Goal: Task Accomplishment & Management: Use online tool/utility

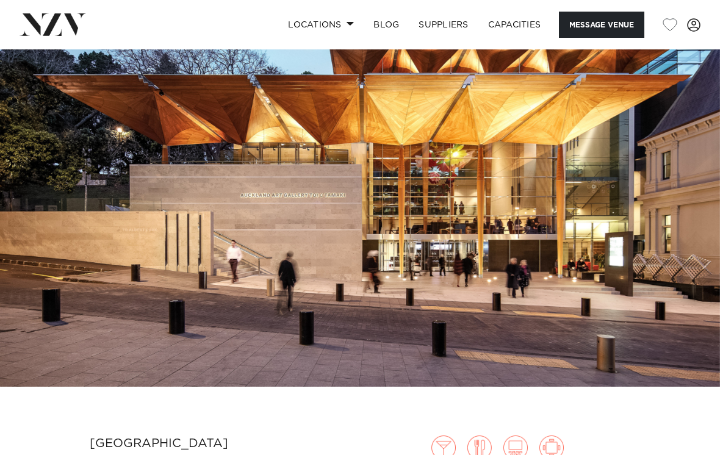
click at [346, 31] on link "Locations" at bounding box center [320, 25] width 85 height 26
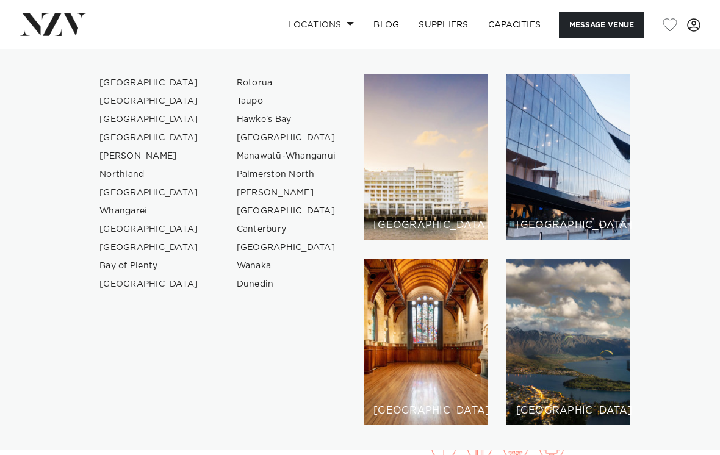
click at [123, 82] on link "[GEOGRAPHIC_DATA]" at bounding box center [149, 83] width 119 height 18
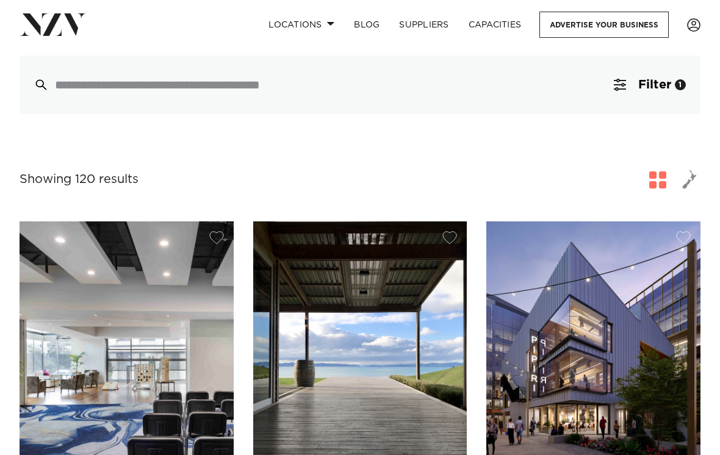
scroll to position [346, 0]
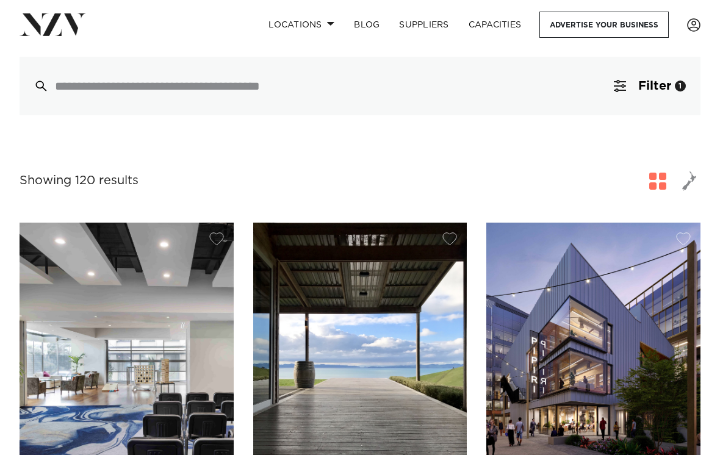
click at [661, 66] on button "Filter 1" at bounding box center [649, 86] width 101 height 59
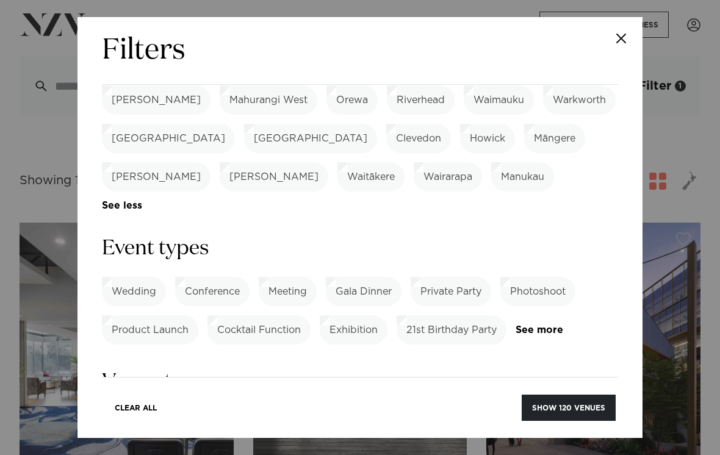
scroll to position [440, 0]
click at [547, 278] on div "Wedding Conference Meeting Gala Dinner Private Party Photoshoot Product Launch …" at bounding box center [360, 312] width 516 height 68
click at [543, 326] on link "See more" at bounding box center [562, 331] width 95 height 10
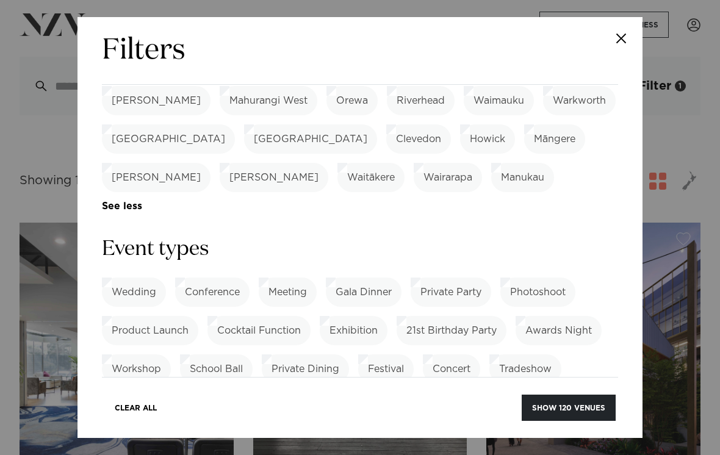
click at [361, 316] on label "Exhibition" at bounding box center [354, 330] width 68 height 29
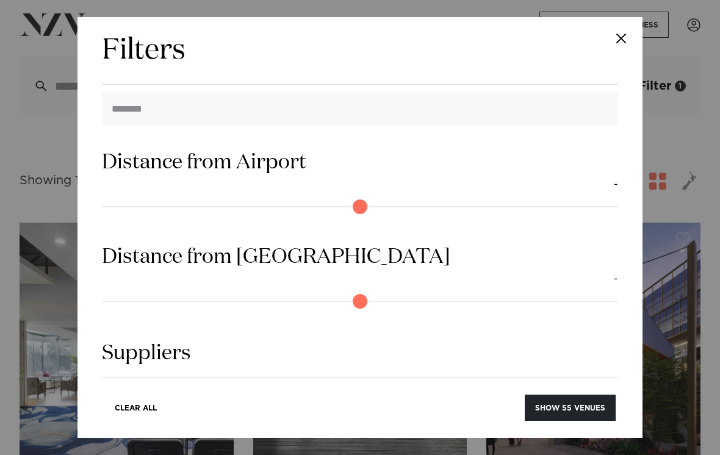
scroll to position [1205, 0]
click at [584, 421] on button "Show 55 venues" at bounding box center [570, 408] width 91 height 26
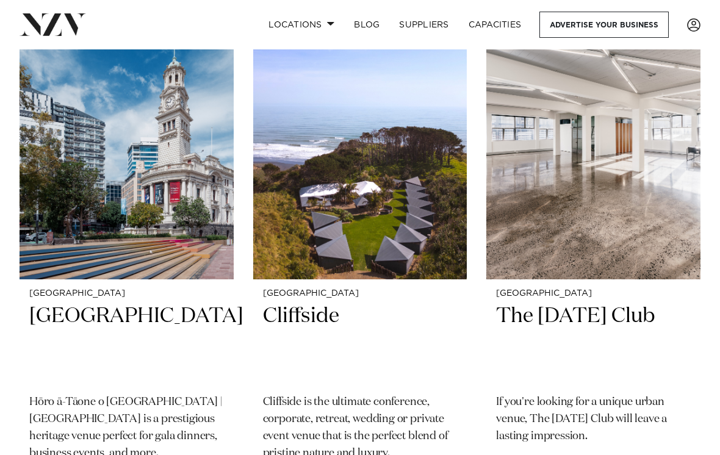
scroll to position [8071, 0]
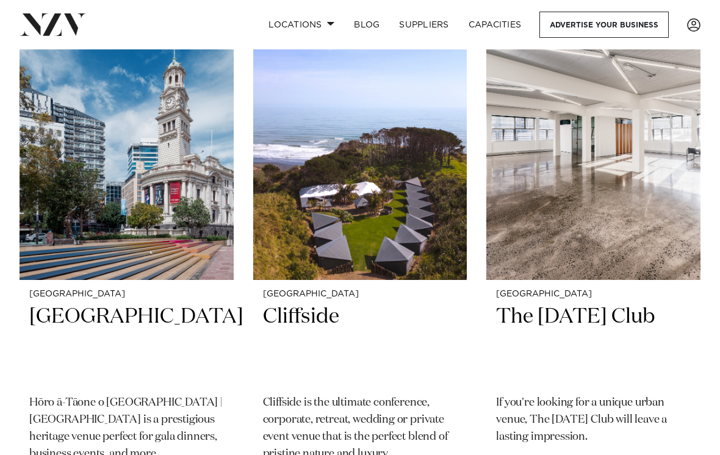
click at [642, 304] on h2 "The [DATE] Club" at bounding box center [593, 345] width 195 height 82
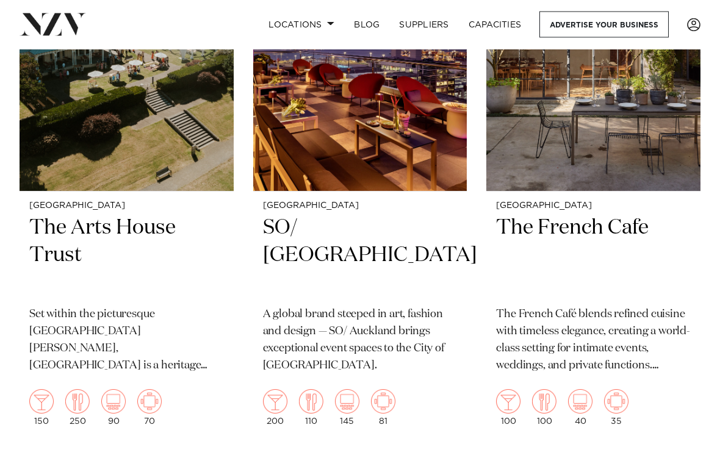
scroll to position [4834, 0]
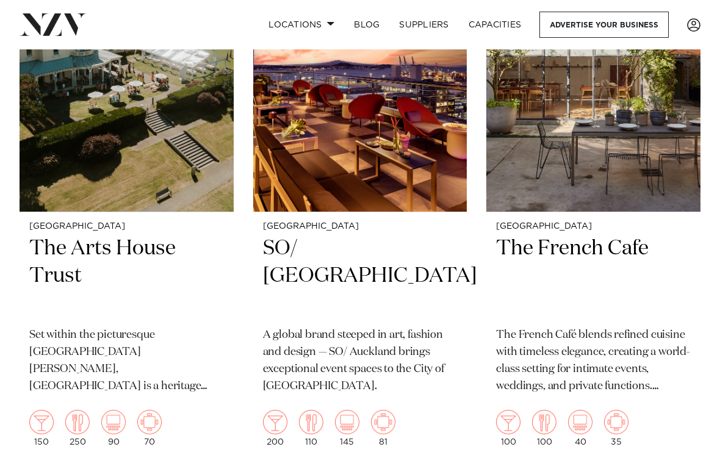
click at [151, 235] on h2 "The Arts House Trust" at bounding box center [126, 276] width 195 height 82
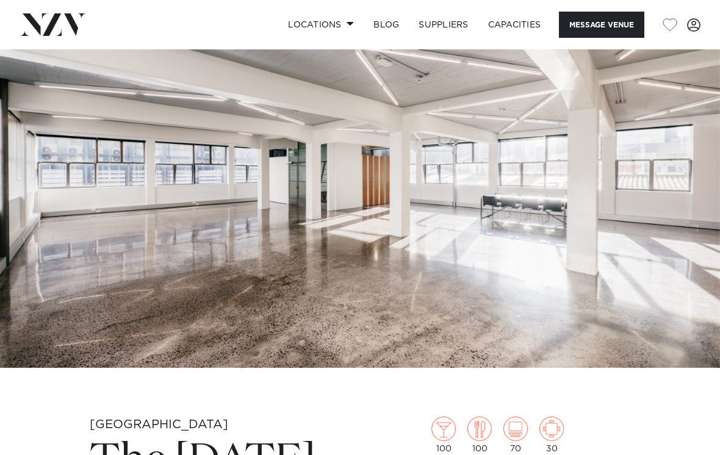
scroll to position [16, 0]
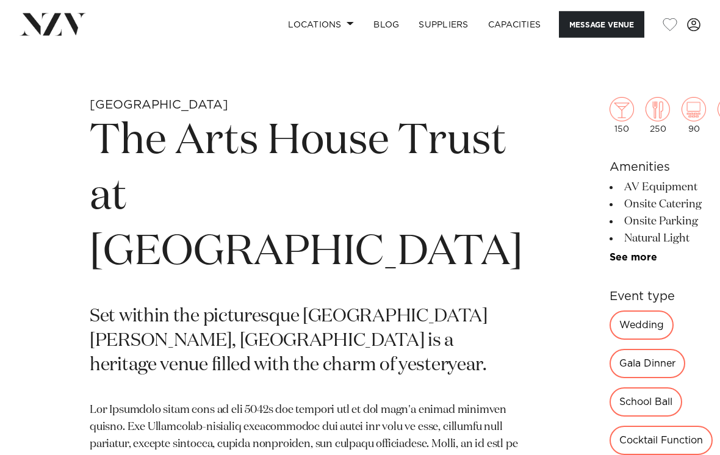
scroll to position [339, 0]
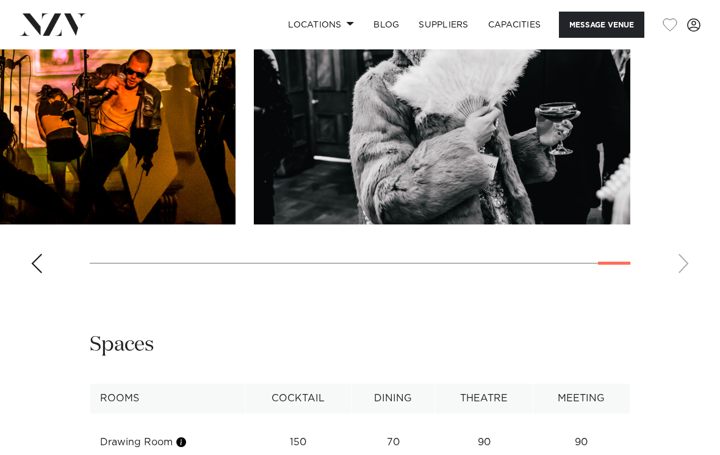
scroll to position [1715, 0]
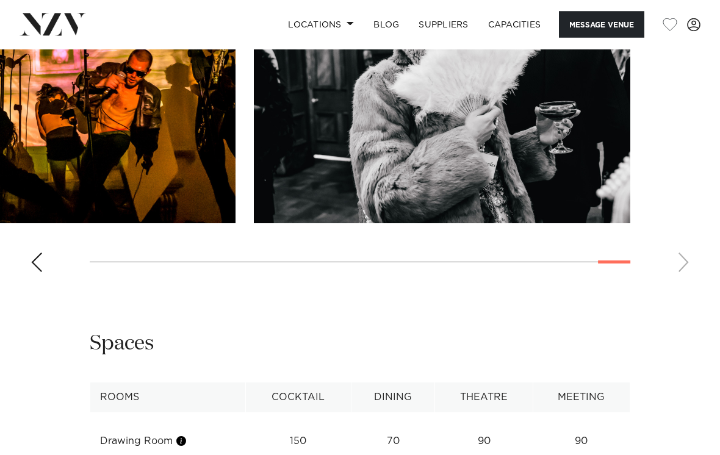
click at [187, 436] on button "button" at bounding box center [181, 442] width 12 height 12
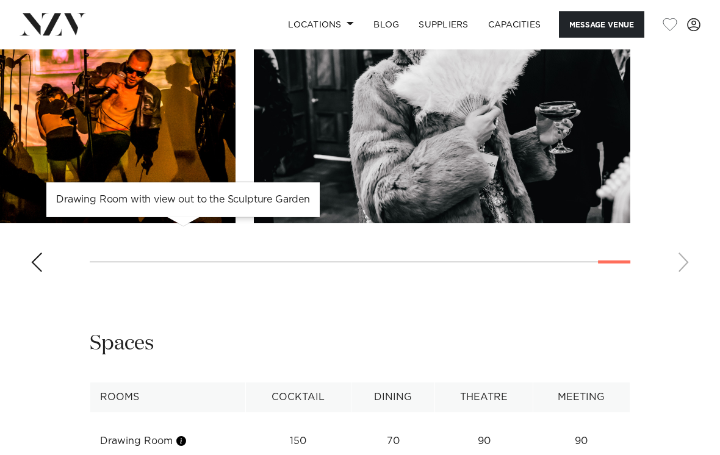
scroll to position [1715, 0]
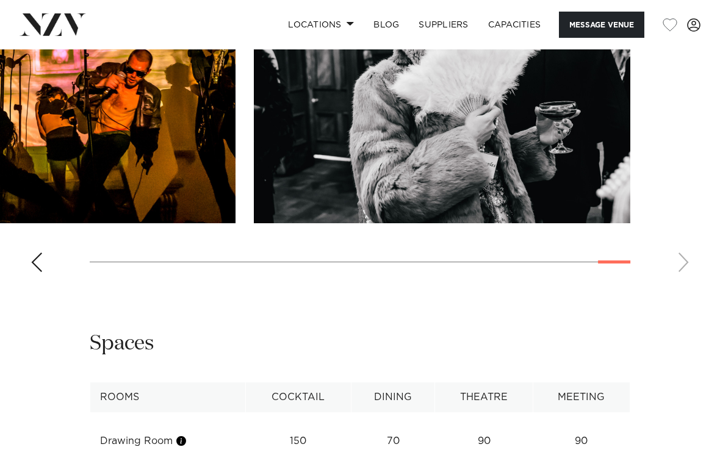
click at [694, 331] on div "**********" at bounding box center [360, 438] width 700 height 215
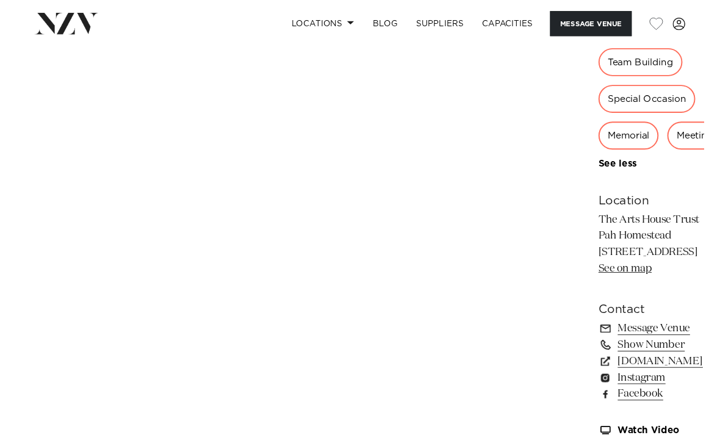
scroll to position [1122, 0]
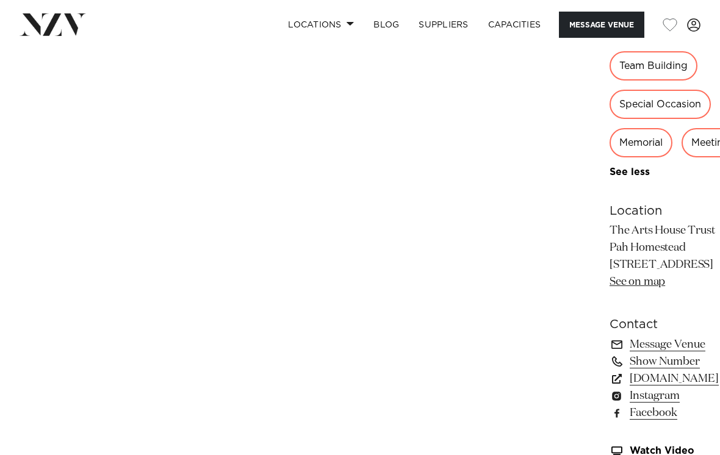
click at [609, 370] on link "www.artshousetrust.co.nz" at bounding box center [675, 378] width 132 height 17
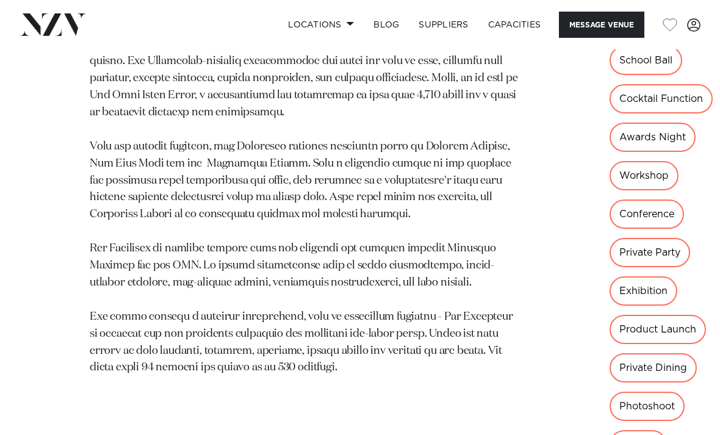
scroll to position [697, 0]
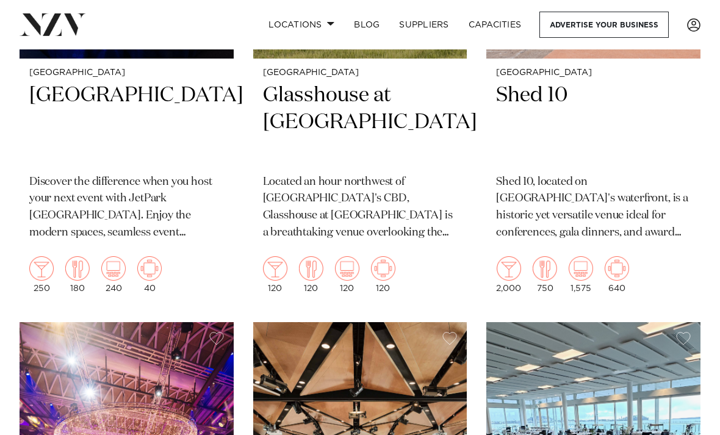
scroll to position [3872, 0]
